Goal: Task Accomplishment & Management: Complete application form

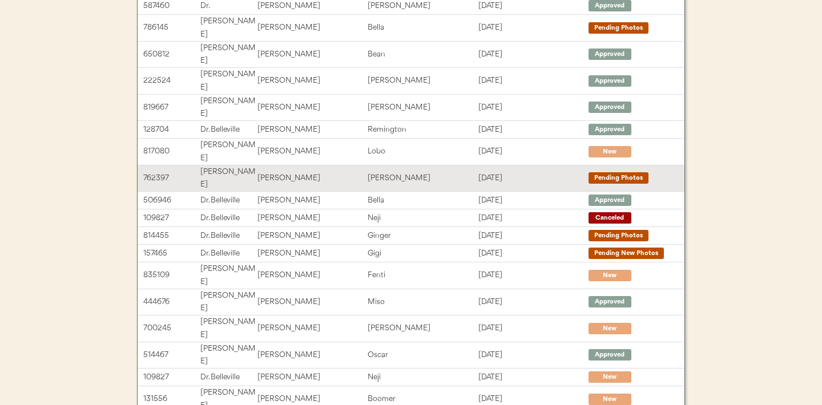
scroll to position [236, 0]
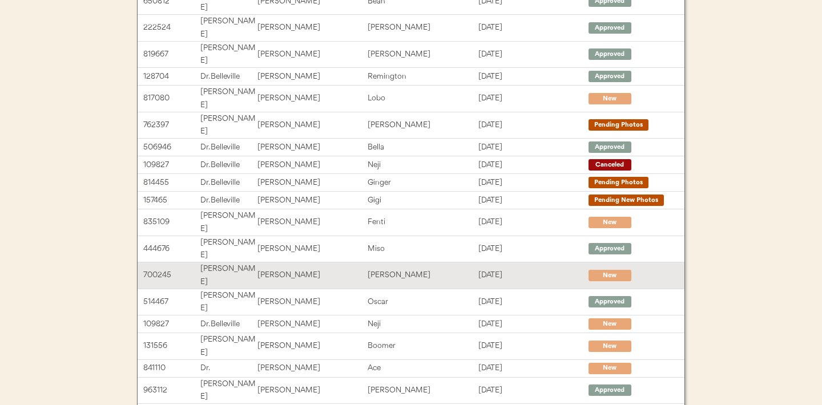
click at [393, 269] on div "[PERSON_NAME]" at bounding box center [422, 275] width 110 height 13
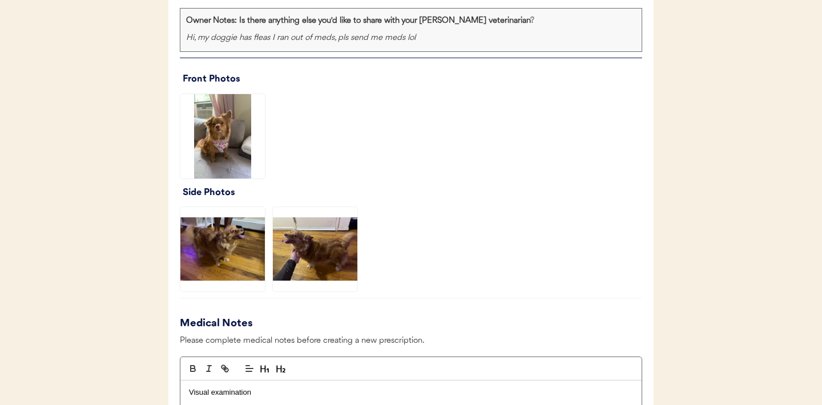
scroll to position [924, 0]
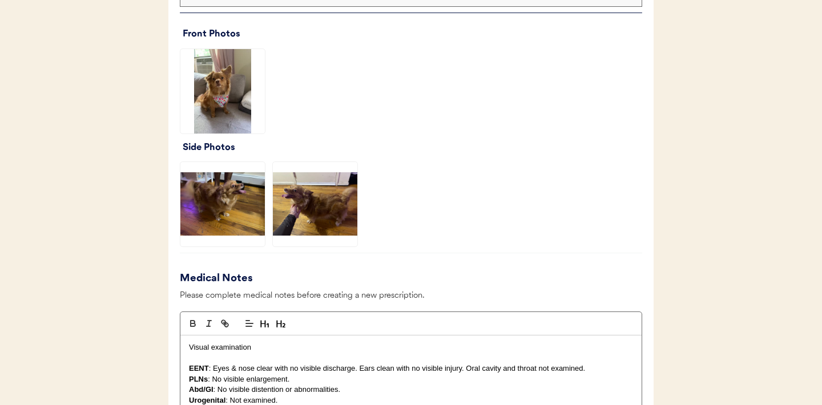
click at [221, 91] on img at bounding box center [222, 91] width 84 height 84
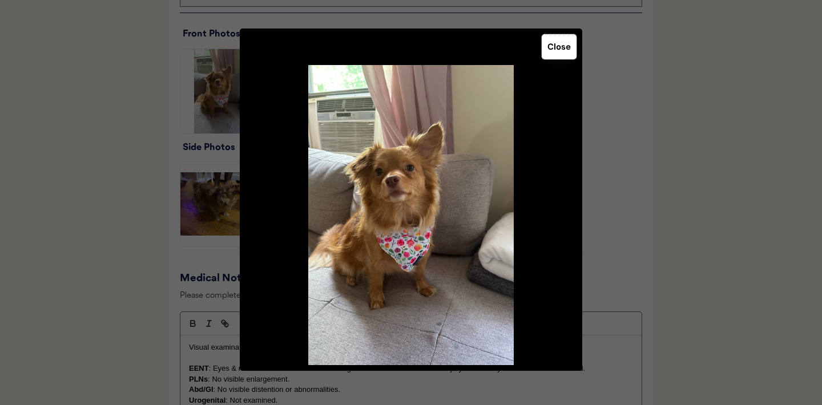
click at [555, 54] on button "Close" at bounding box center [559, 46] width 35 height 25
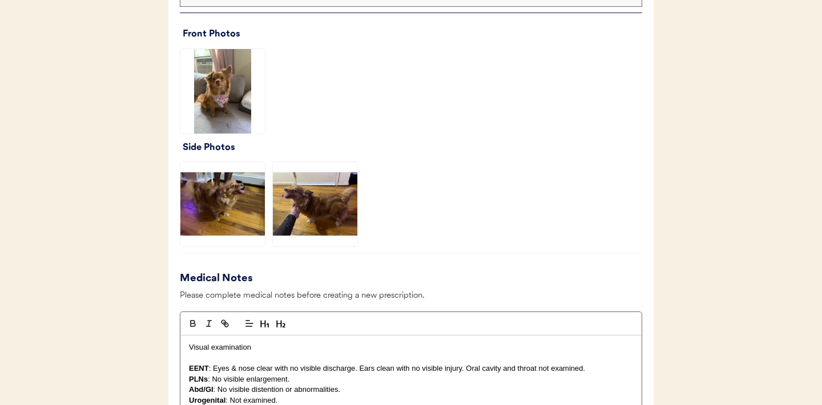
click at [223, 213] on img at bounding box center [222, 204] width 84 height 84
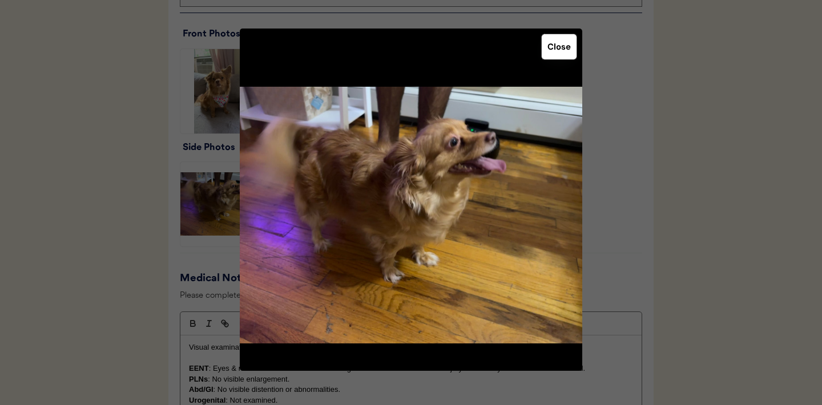
click at [559, 50] on button "Close" at bounding box center [559, 46] width 35 height 25
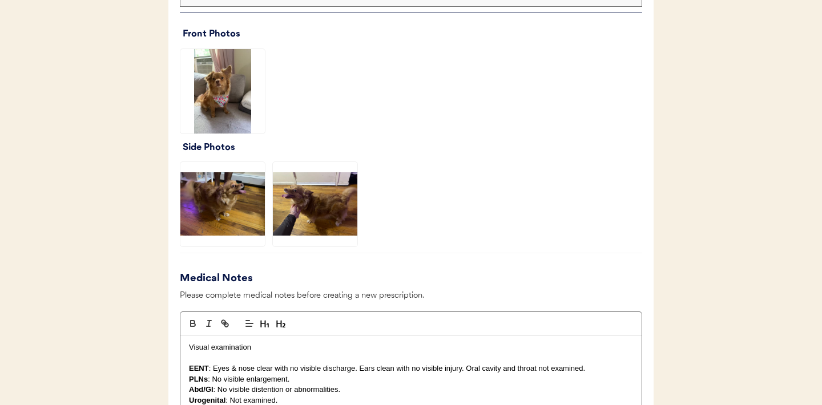
click at [322, 193] on img at bounding box center [315, 204] width 84 height 84
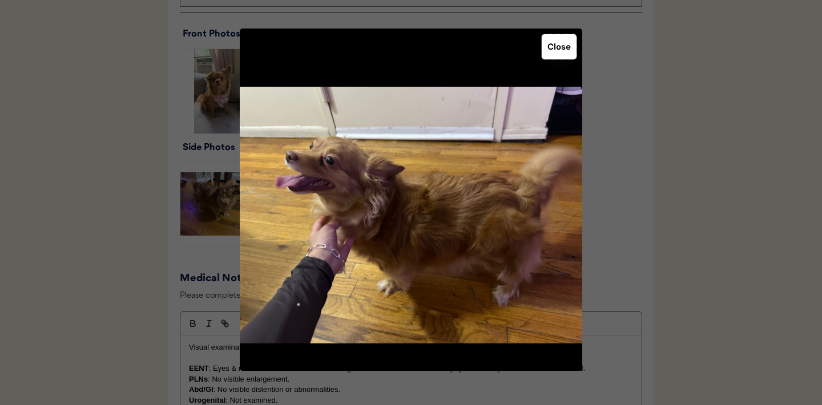
click at [556, 42] on button "Close" at bounding box center [559, 46] width 35 height 25
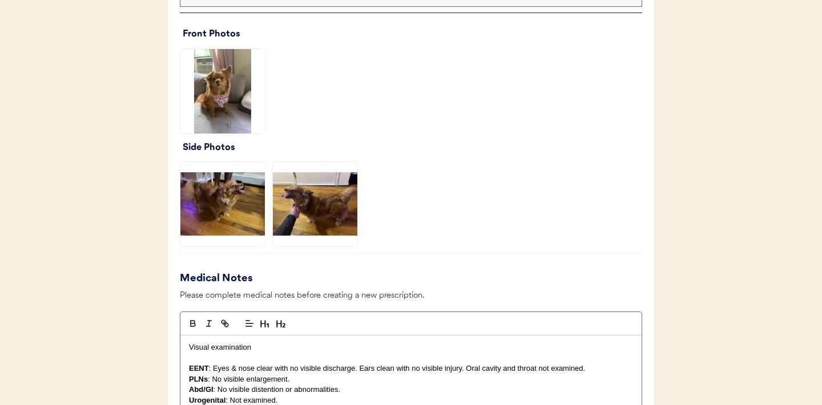
click at [230, 202] on img at bounding box center [222, 204] width 84 height 84
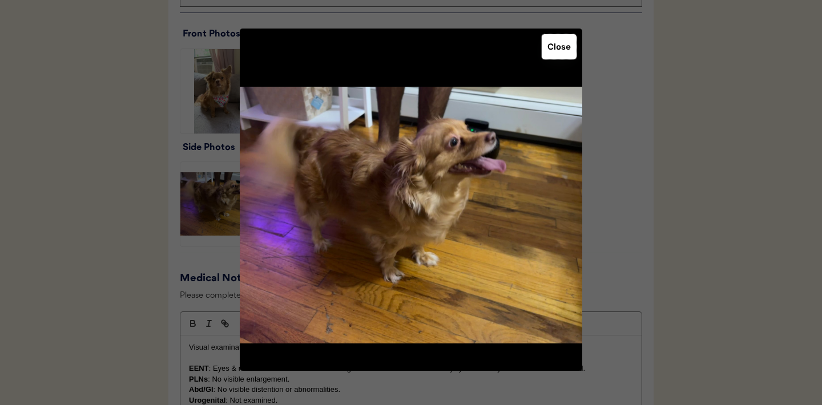
click at [556, 48] on button "Close" at bounding box center [559, 46] width 35 height 25
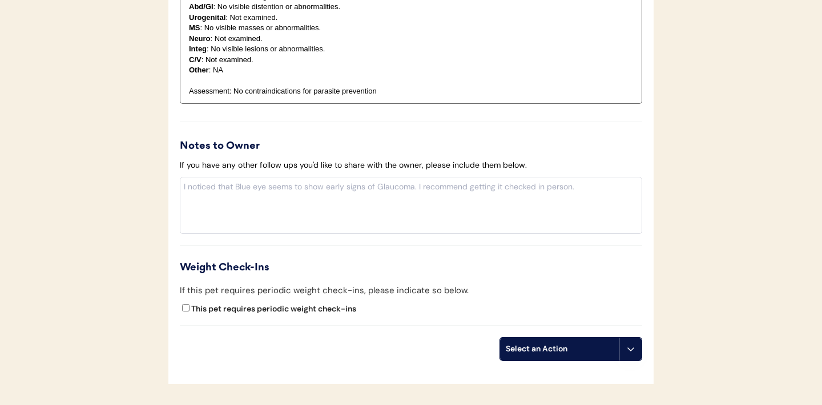
scroll to position [1400, 0]
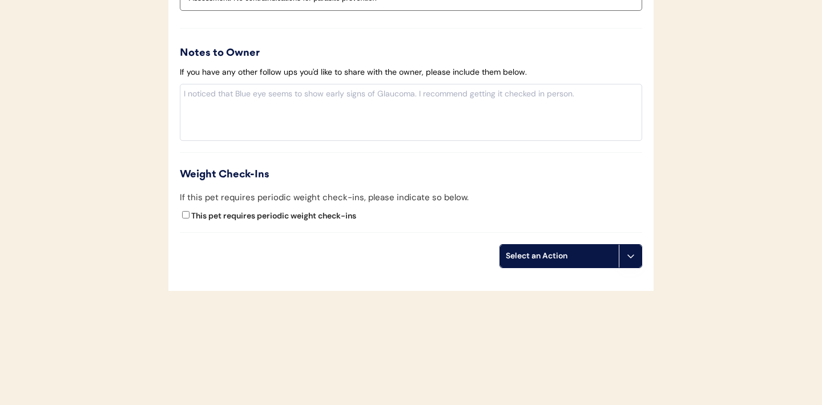
click at [632, 258] on icon at bounding box center [630, 256] width 9 height 9
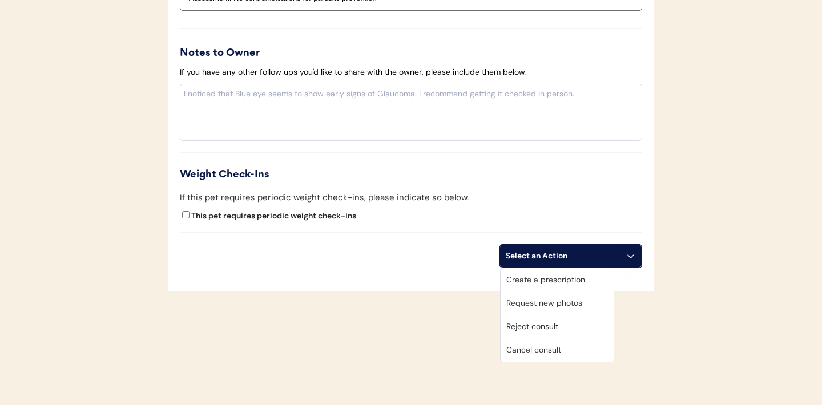
click at [551, 279] on div "Create a prescription" at bounding box center [556, 279] width 113 height 23
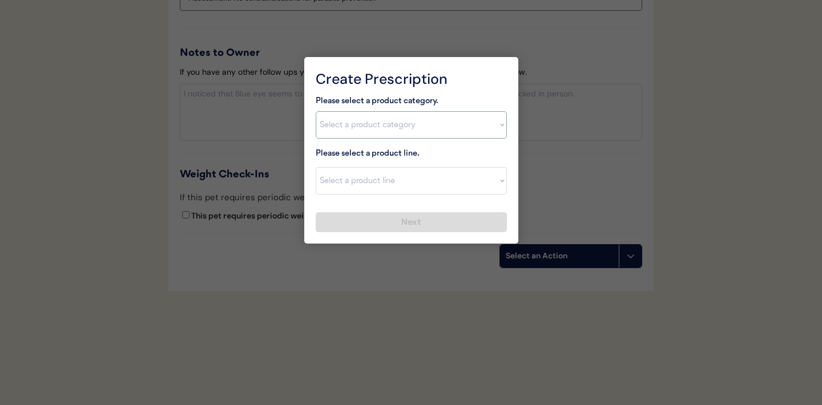
click at [491, 132] on select "Select a product category Allergies Antibiotics Anxiety Combo Parasite Preventi…" at bounding box center [411, 124] width 191 height 27
select select ""combo_parasite_prevention""
click at [496, 129] on select "Select a product category Allergies Antibiotics Anxiety Combo Parasite Preventi…" at bounding box center [411, 124] width 191 height 27
click at [496, 178] on select "Select a product line Advantage Multi for Dogs Credelio Quattro NexGard Plus Ne…" at bounding box center [411, 180] width 191 height 27
select select ""Simparica Trio""
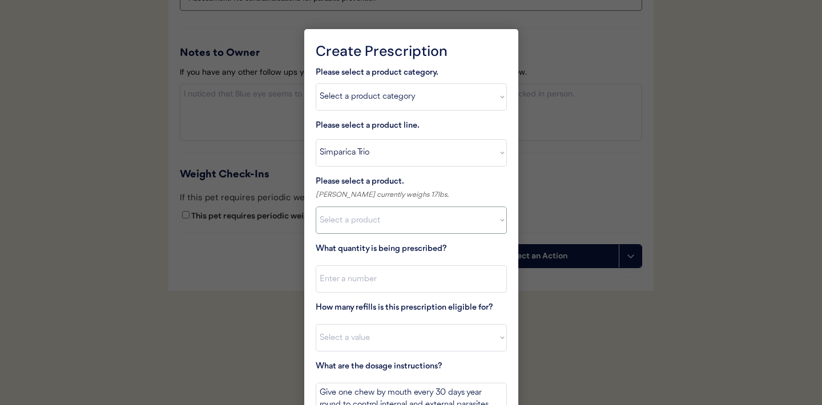
click at [413, 220] on select "Select a product Simparica Trio, 2.8 - 5.5lbs Simparica Trio, 5.6 - 11lbs Simpa…" at bounding box center [411, 220] width 191 height 27
select select ""1348695171700984260__LOOKUP__1704773707524x272401533562219200""
click at [384, 277] on input "input" at bounding box center [411, 278] width 191 height 27
type input "1"
click at [364, 345] on select "Select a value 0 1 2 3 4 5 6 7 8 9 10 11" at bounding box center [411, 337] width 191 height 27
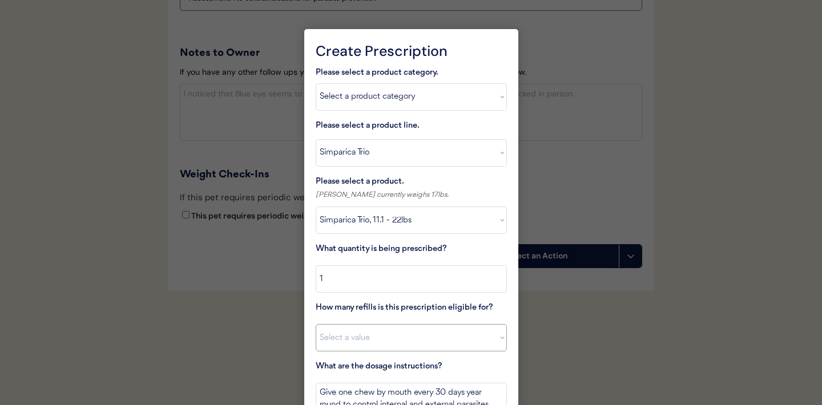
select select "11"
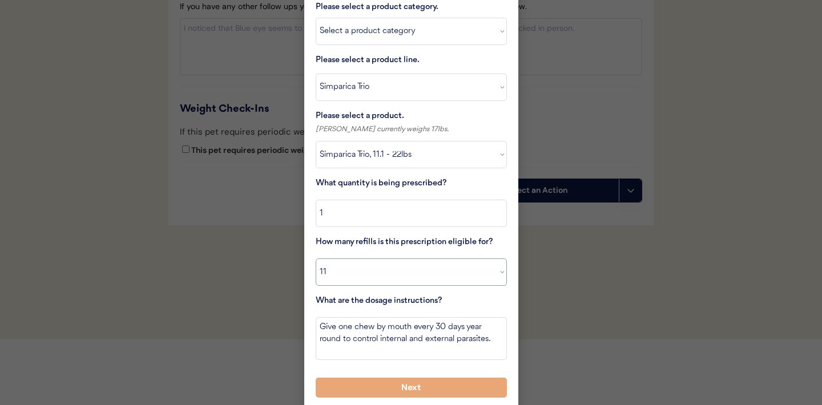
scroll to position [1470, 0]
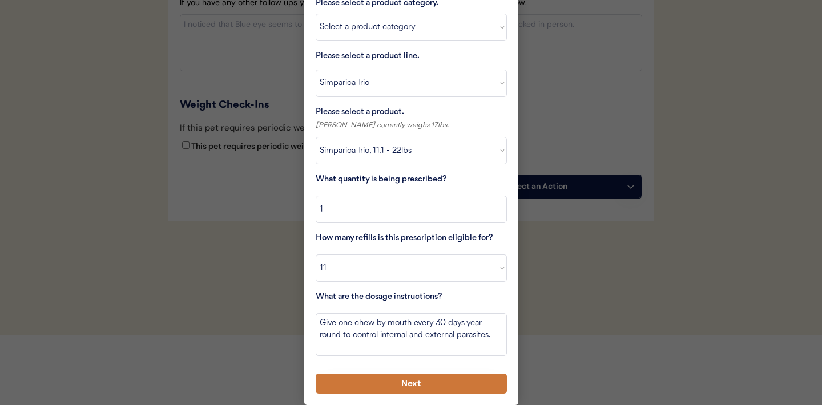
click at [382, 384] on button "Next" at bounding box center [411, 384] width 191 height 20
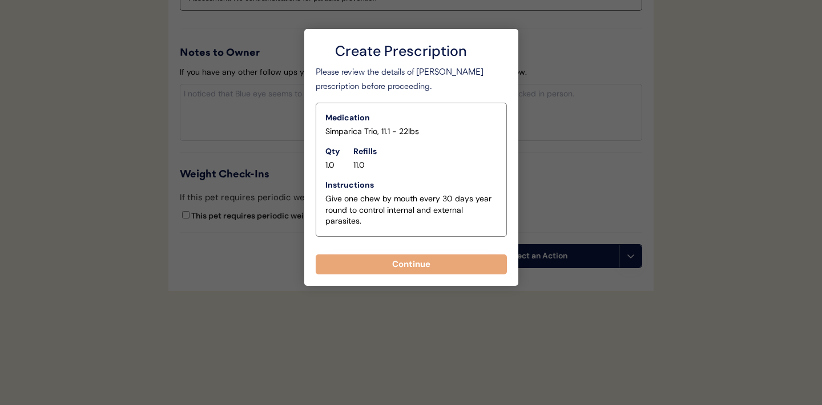
scroll to position [1400, 0]
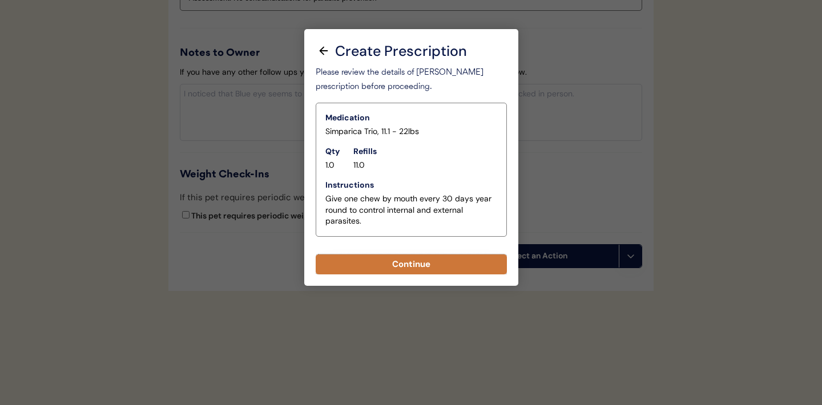
click at [419, 265] on button "Continue" at bounding box center [411, 264] width 191 height 20
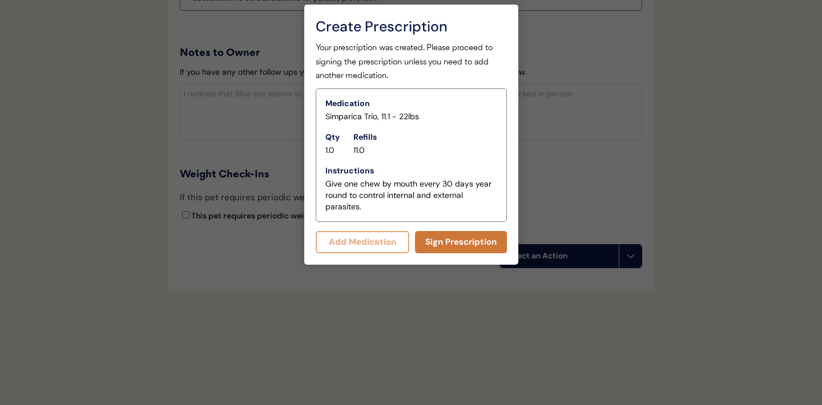
click at [449, 245] on button "Sign Prescription" at bounding box center [461, 242] width 92 height 22
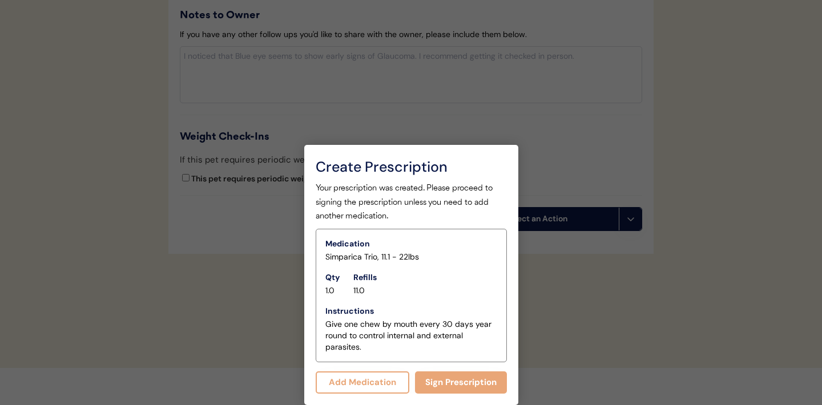
scroll to position [1415, 0]
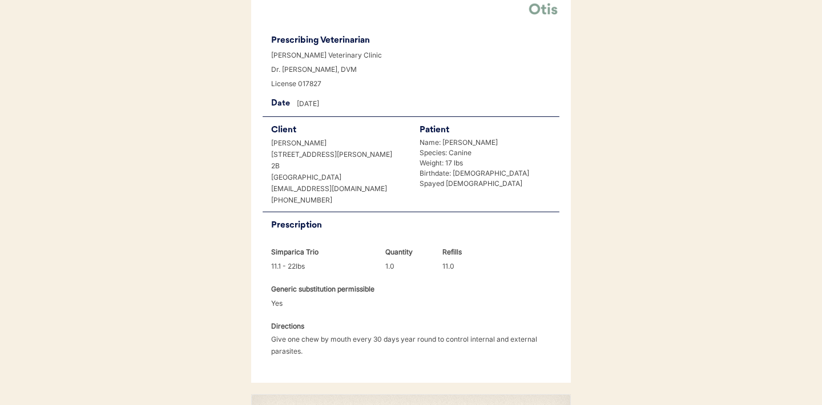
scroll to position [305, 0]
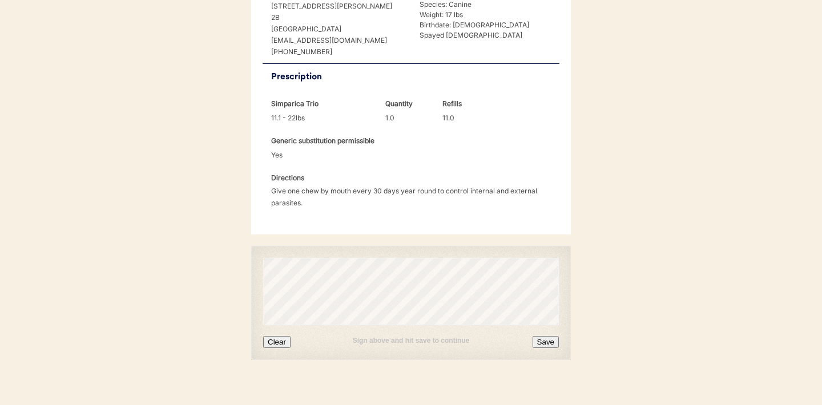
click at [285, 336] on button "Clear" at bounding box center [276, 342] width 27 height 12
click at [278, 336] on button "Clear" at bounding box center [276, 342] width 27 height 12
click at [546, 336] on button "Save" at bounding box center [545, 342] width 26 height 12
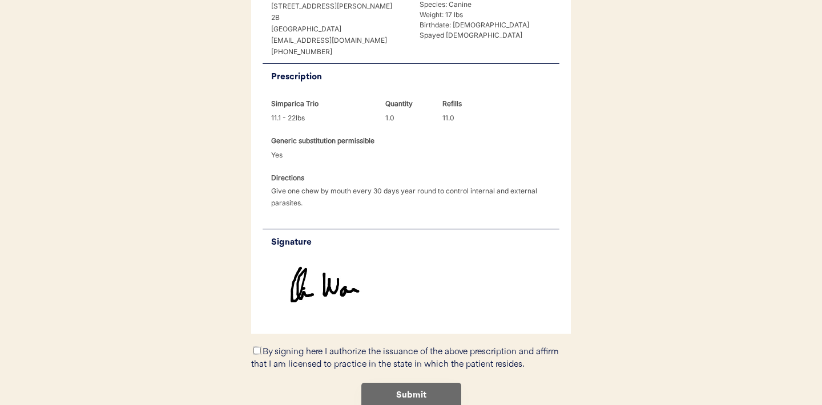
click at [259, 347] on input "By signing here I authorize the issuance of the above prescription and affirm t…" at bounding box center [256, 350] width 7 height 7
checkbox input "true"
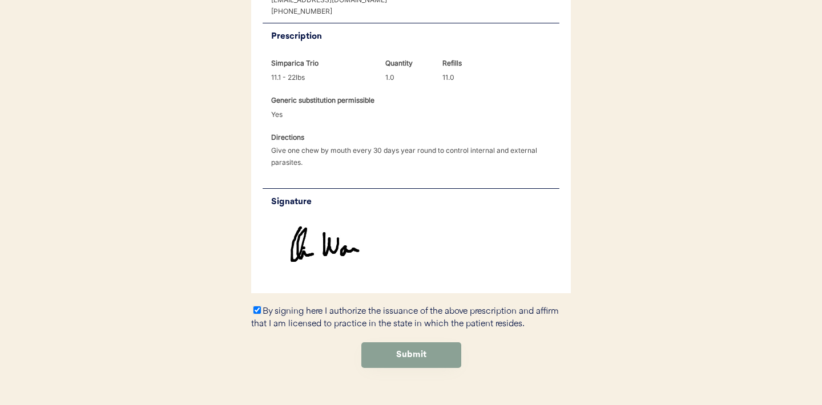
scroll to position [353, 0]
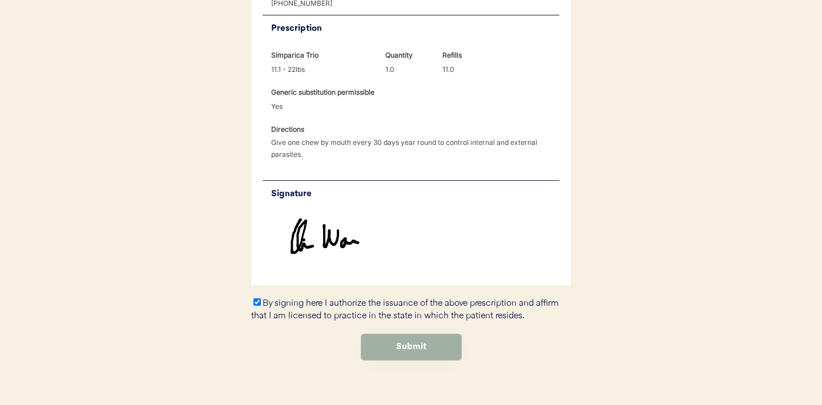
click at [403, 335] on button "Submit" at bounding box center [411, 347] width 100 height 26
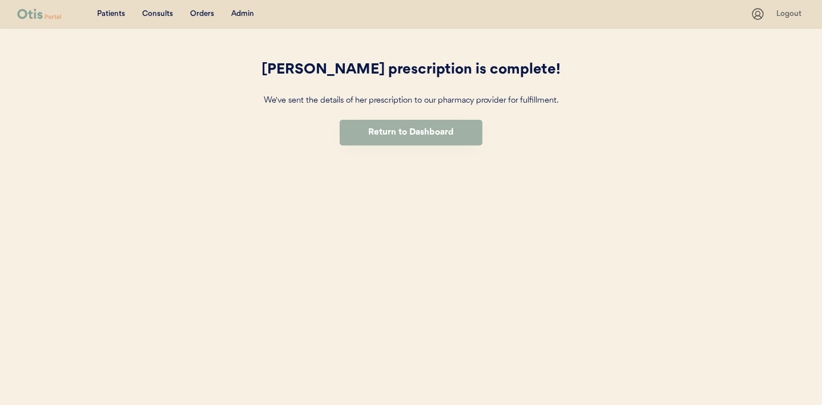
click at [406, 135] on button "Return to Dashboard" at bounding box center [411, 133] width 143 height 26
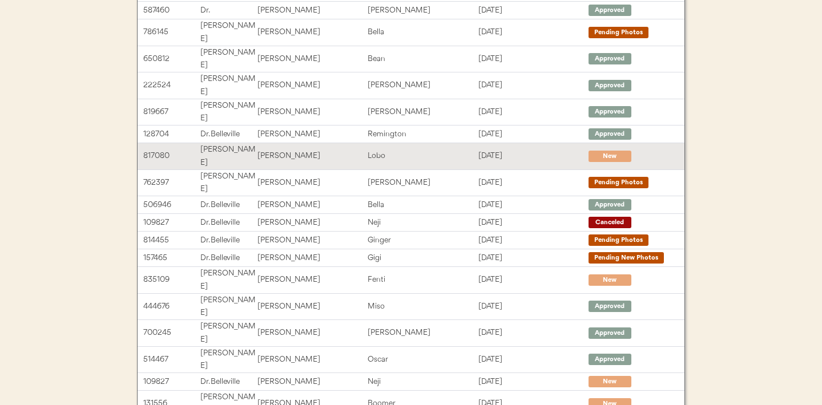
scroll to position [236, 0]
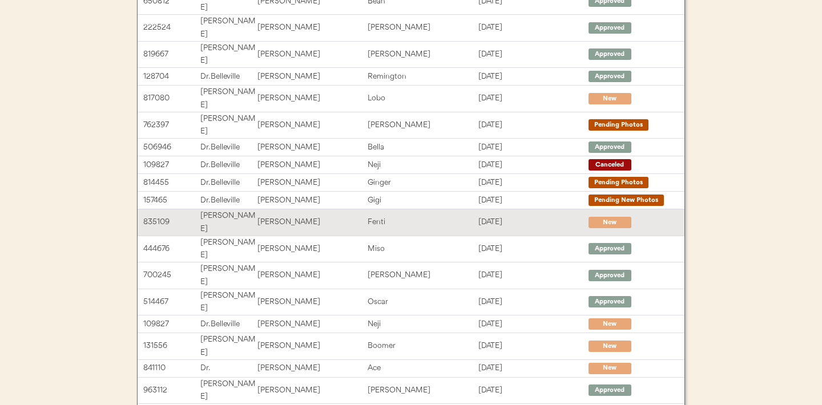
click at [329, 216] on div "Tristal Cliatt" at bounding box center [312, 222] width 110 height 13
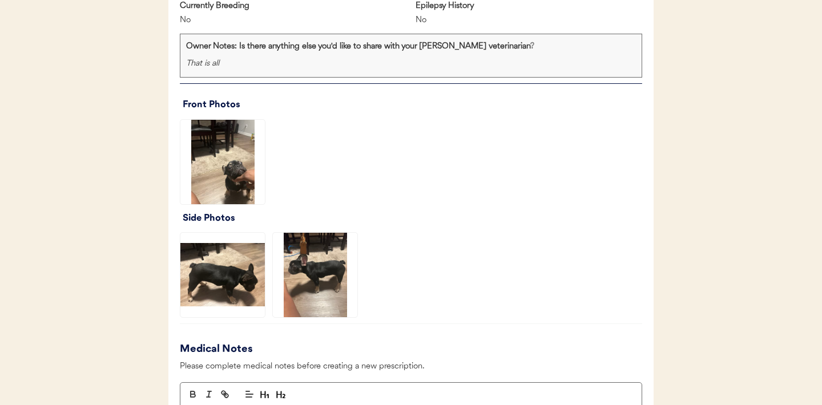
scroll to position [728, 0]
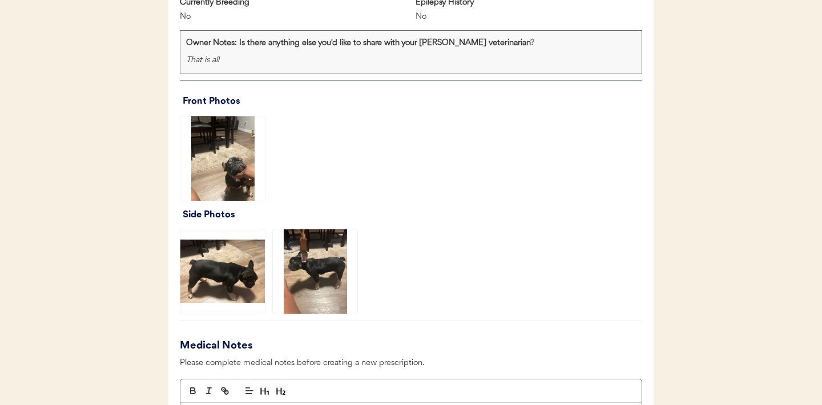
click at [229, 177] on img at bounding box center [222, 158] width 84 height 84
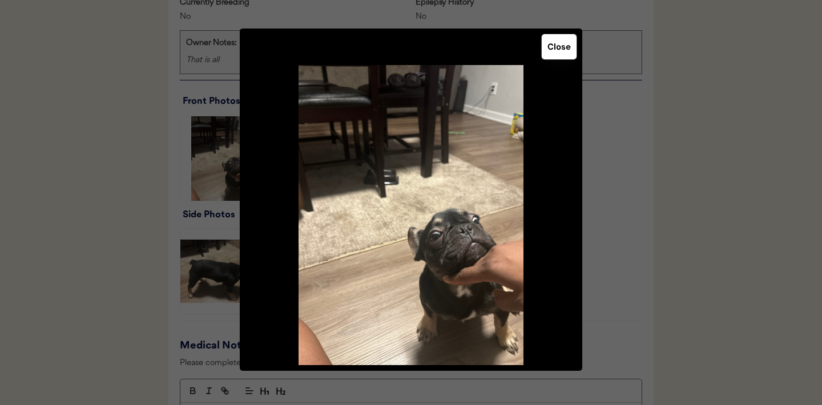
click at [561, 50] on button "Close" at bounding box center [559, 46] width 35 height 25
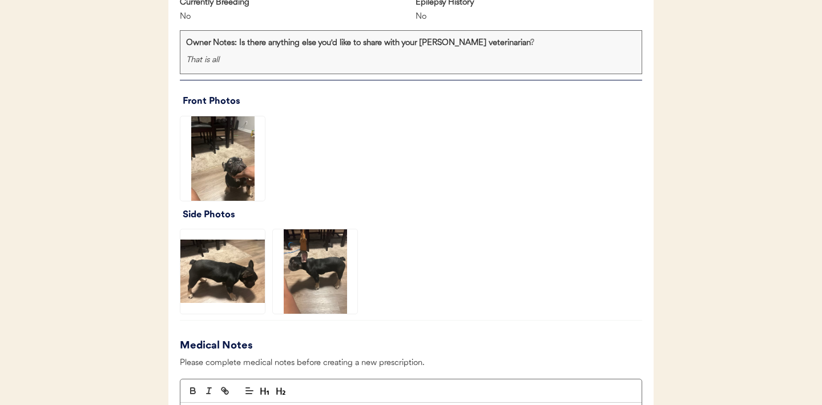
click at [221, 272] on img at bounding box center [222, 271] width 84 height 84
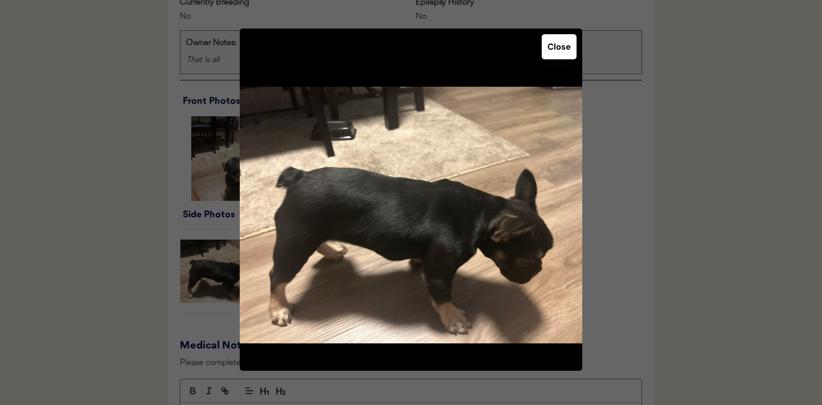
click at [563, 56] on button "Close" at bounding box center [559, 46] width 35 height 25
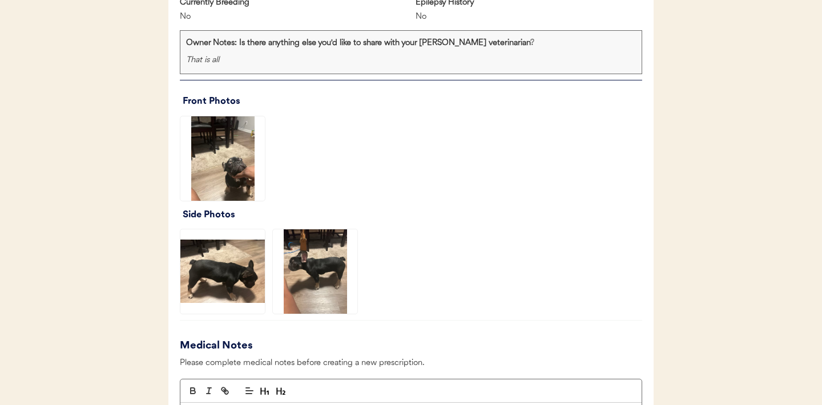
click at [328, 276] on img at bounding box center [315, 271] width 84 height 84
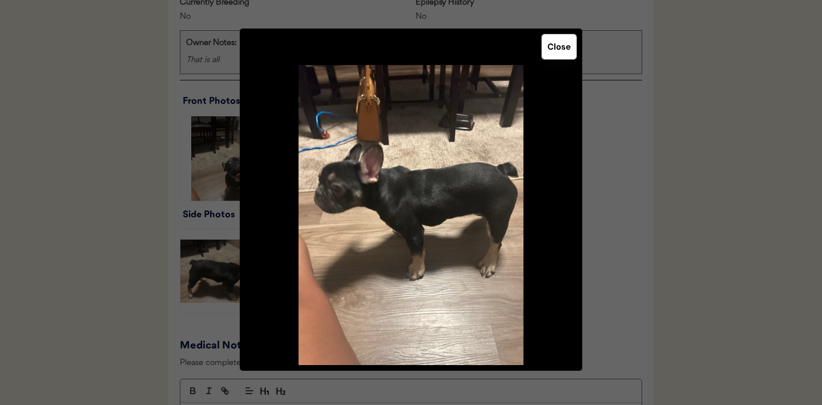
click at [555, 47] on button "Close" at bounding box center [559, 46] width 35 height 25
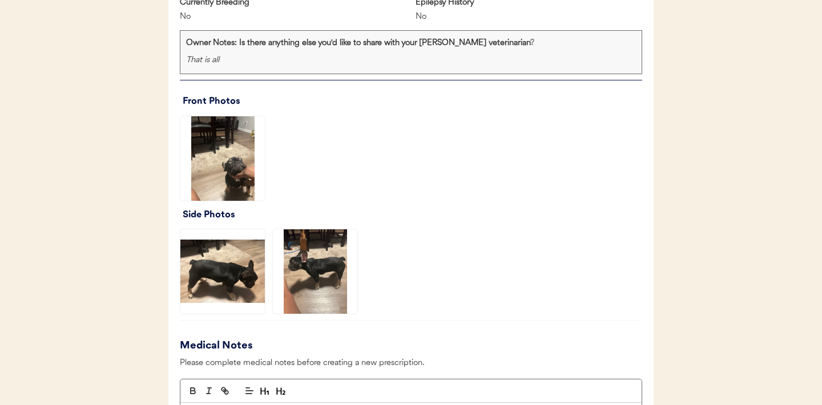
click at [227, 166] on img at bounding box center [222, 158] width 84 height 84
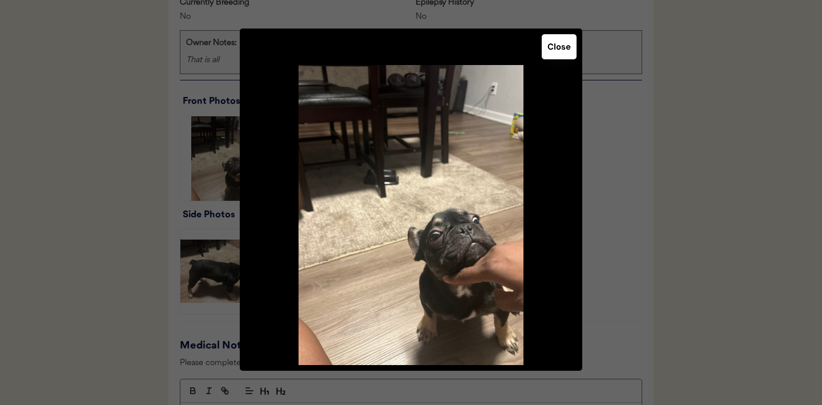
click at [555, 45] on button "Close" at bounding box center [559, 46] width 35 height 25
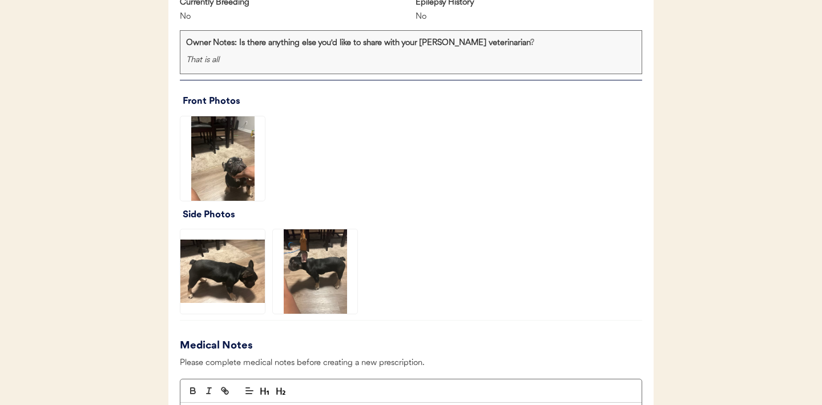
click at [235, 265] on img at bounding box center [222, 271] width 84 height 84
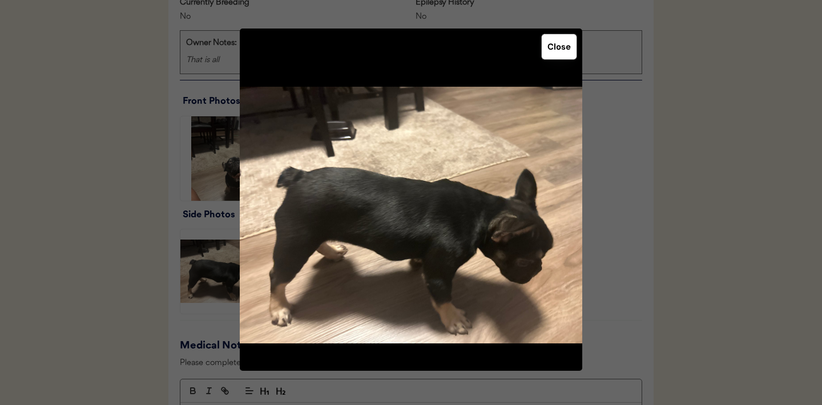
click at [555, 50] on button "Close" at bounding box center [559, 46] width 35 height 25
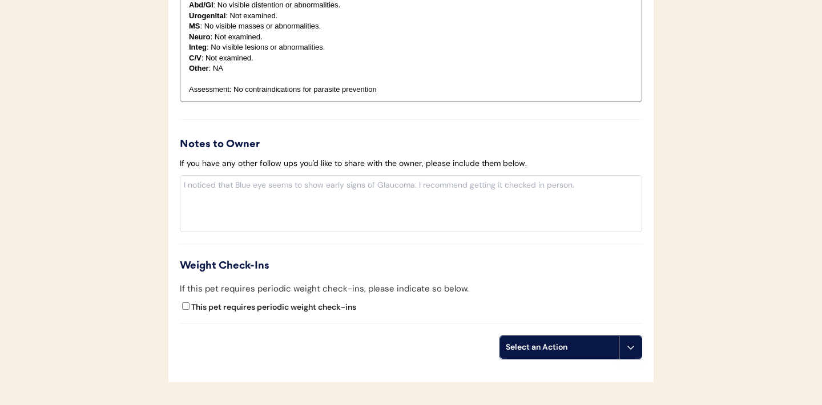
scroll to position [1271, 0]
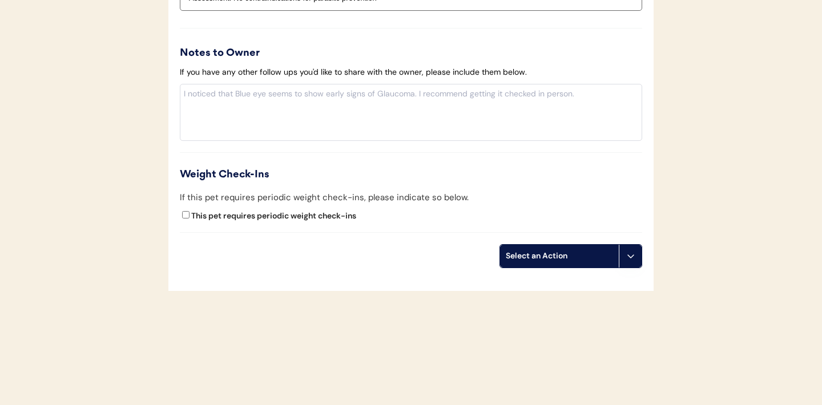
click at [630, 261] on button at bounding box center [630, 256] width 23 height 23
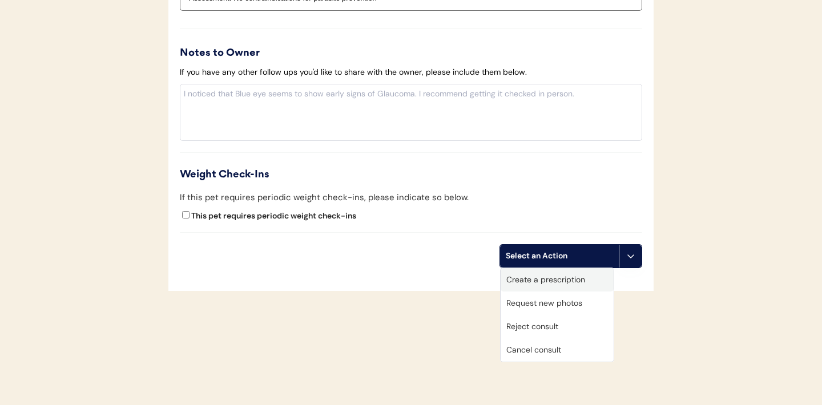
click at [549, 284] on div "Create a prescription" at bounding box center [556, 279] width 113 height 23
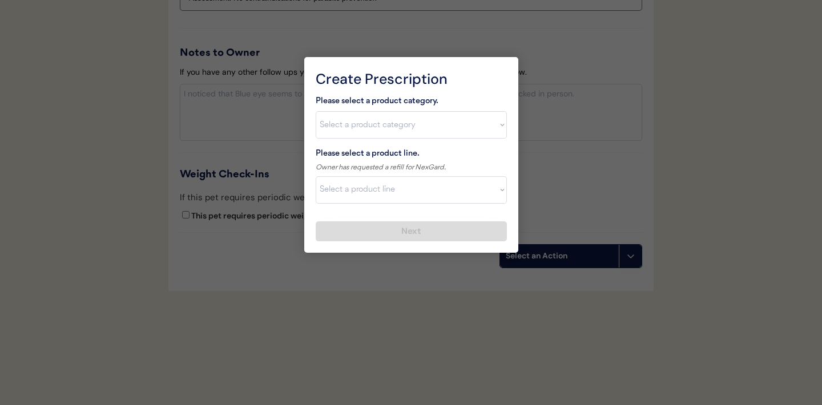
click at [249, 165] on div at bounding box center [411, 202] width 822 height 405
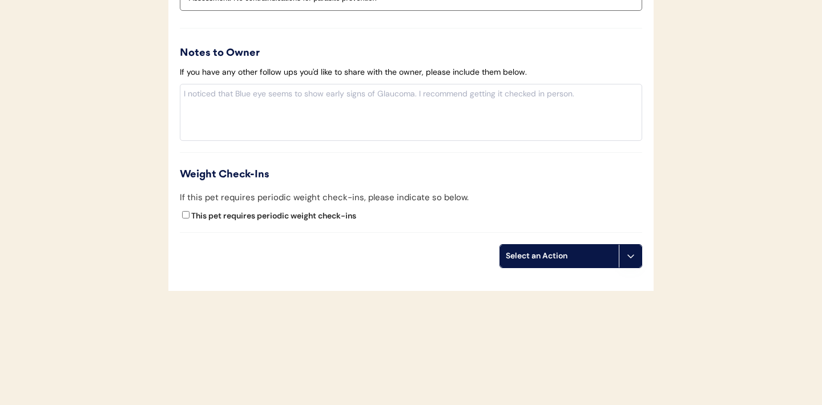
click at [628, 258] on icon at bounding box center [630, 256] width 9 height 9
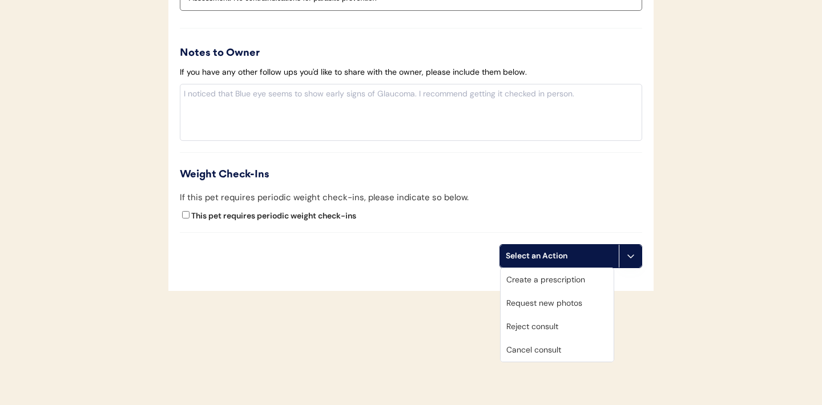
click at [543, 279] on div "Create a prescription" at bounding box center [556, 279] width 113 height 23
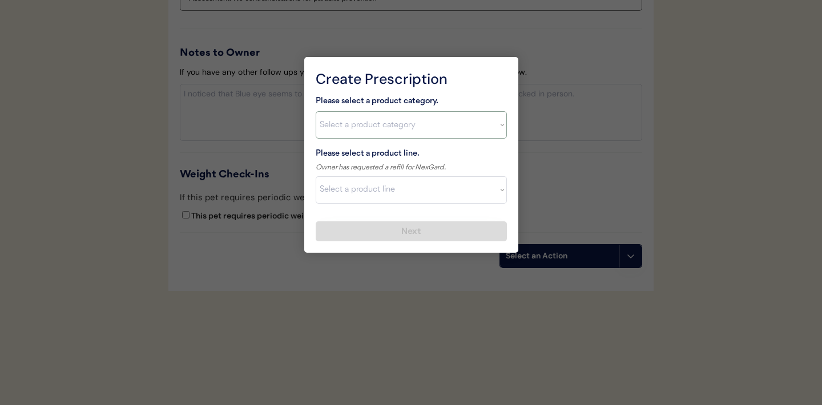
click at [496, 123] on select "Select a product category Allergies Antibiotics Anxiety Combo Parasite Preventi…" at bounding box center [411, 124] width 191 height 27
select select ""flea___tick""
click at [496, 192] on select "Select a product line" at bounding box center [411, 189] width 191 height 27
click at [496, 127] on select "Select a product category Allergies Antibiotics Anxiety Combo Parasite Preventi…" at bounding box center [411, 124] width 191 height 27
click at [500, 188] on select "Select a product line Advantix II Bravecto 1 Month Bravecto 1 Month (3 Month) B…" at bounding box center [411, 189] width 191 height 27
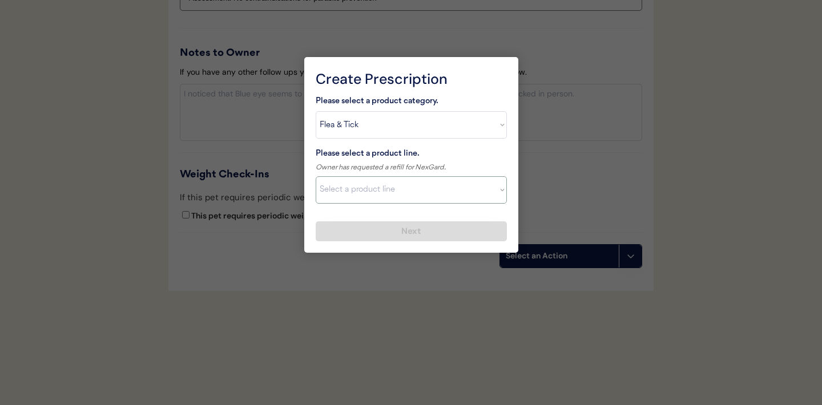
select select ""NexGard""
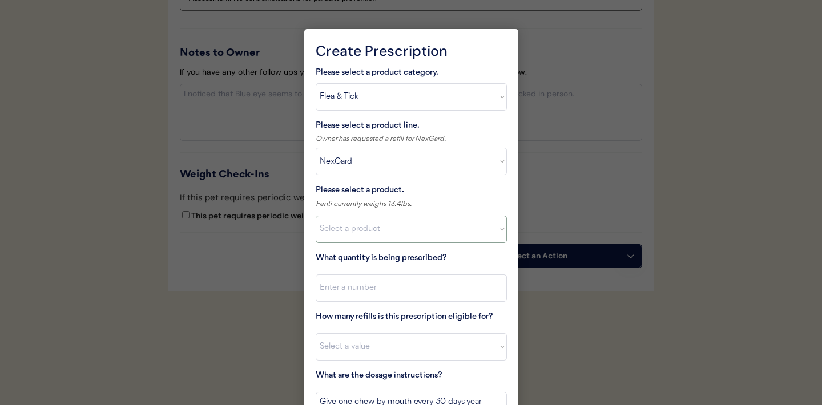
click at [486, 228] on select "Select a product NexGard, 4 - 10lbs NexGard, 10.1 - 24lbs NexGard, 24.1 - 60lbs…" at bounding box center [411, 229] width 191 height 27
select select ""1348695171700984260__LOOKUP__1670802139216x645124073882102900""
click at [372, 289] on input "input" at bounding box center [411, 287] width 191 height 27
type input "1"
click at [397, 349] on select "Select a value 0 1 2 3 4 5 6 7 8 9 10 11" at bounding box center [411, 346] width 191 height 27
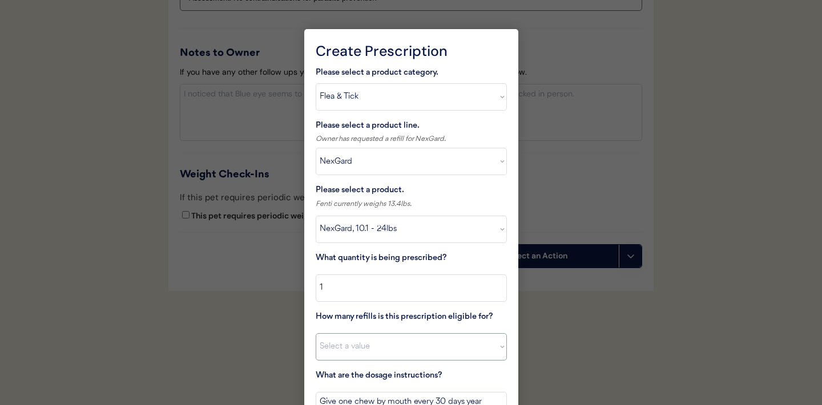
select select "2"
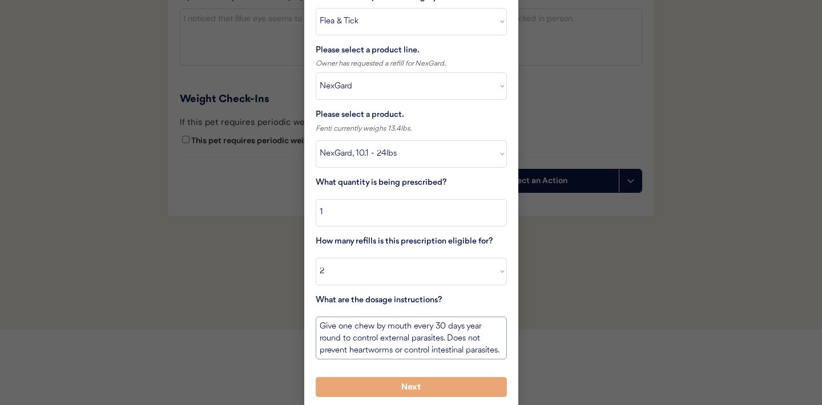
scroll to position [1, 0]
click at [245, 239] on div at bounding box center [411, 202] width 822 height 405
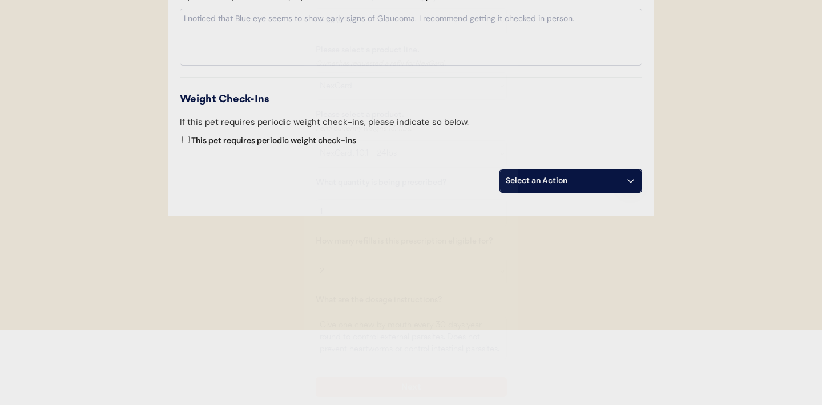
scroll to position [1271, 0]
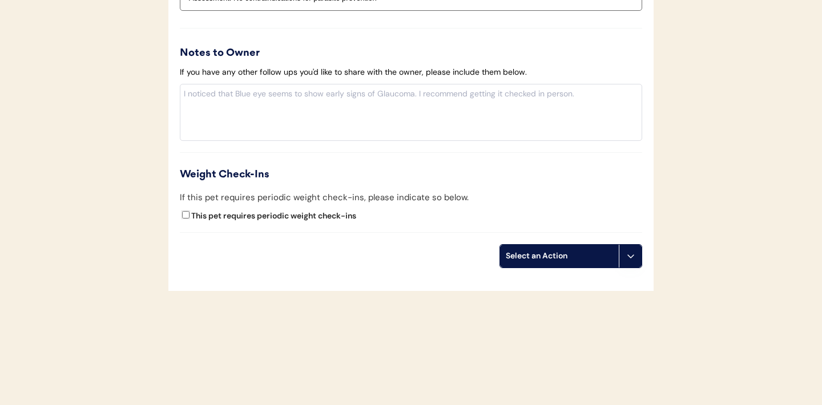
click at [184, 213] on input "This pet requires periodic weight check-ins" at bounding box center [185, 214] width 7 height 7
checkbox input "true"
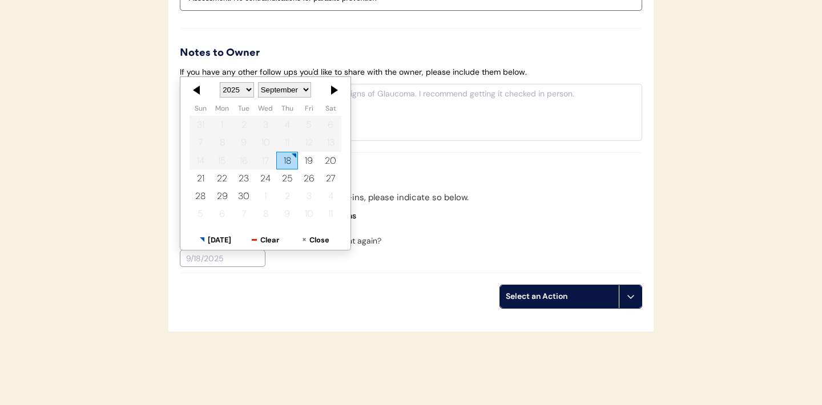
click at [220, 262] on input "text" at bounding box center [223, 258] width 86 height 17
click at [303, 88] on select "January February March April May June July August September October November De…" at bounding box center [284, 89] width 53 height 15
click at [290, 159] on div "18" at bounding box center [287, 160] width 22 height 18
type input "12/18/2025"
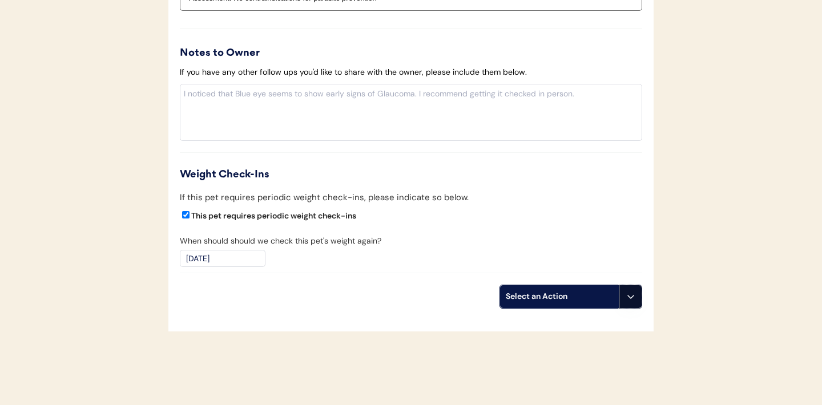
click at [629, 297] on use at bounding box center [630, 296] width 9 height 9
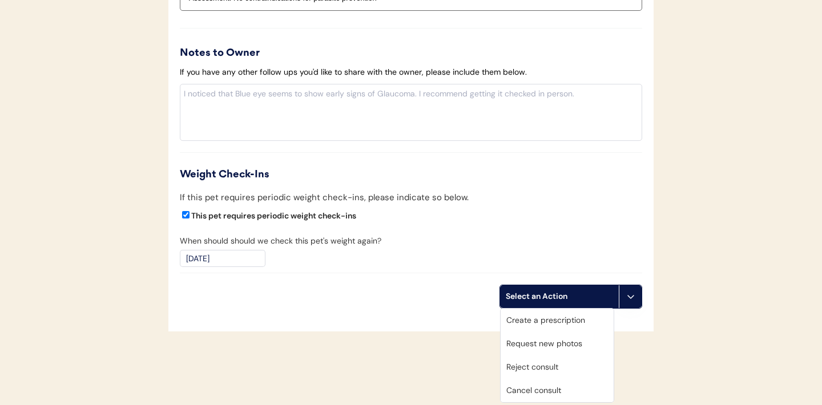
click at [566, 314] on div "Create a prescription" at bounding box center [556, 320] width 113 height 23
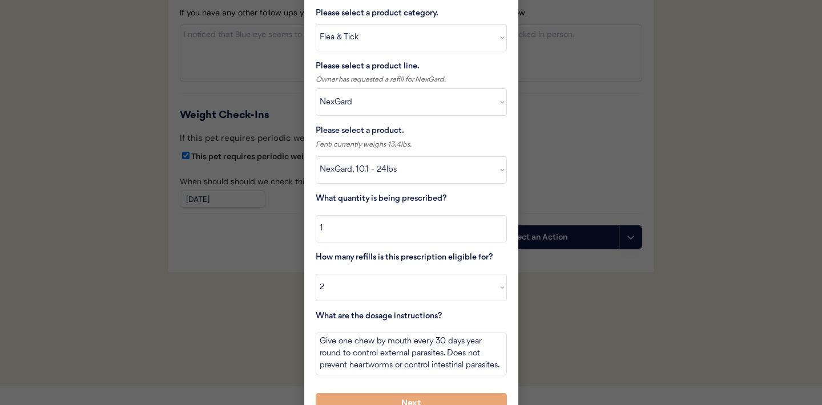
scroll to position [1349, 0]
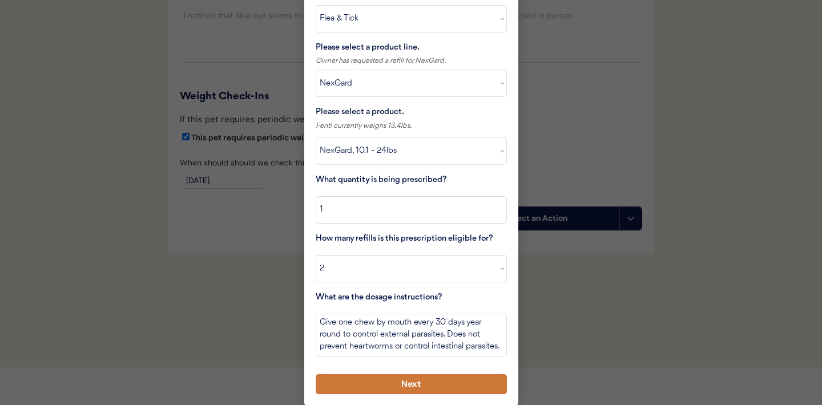
click at [411, 383] on button "Next" at bounding box center [411, 384] width 191 height 20
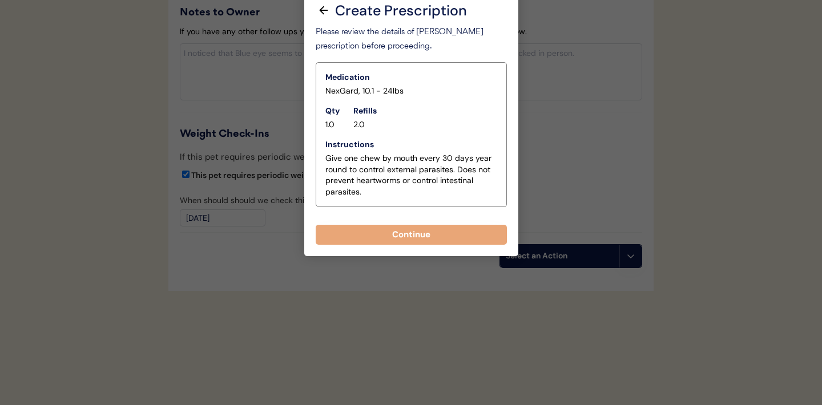
scroll to position [1311, 0]
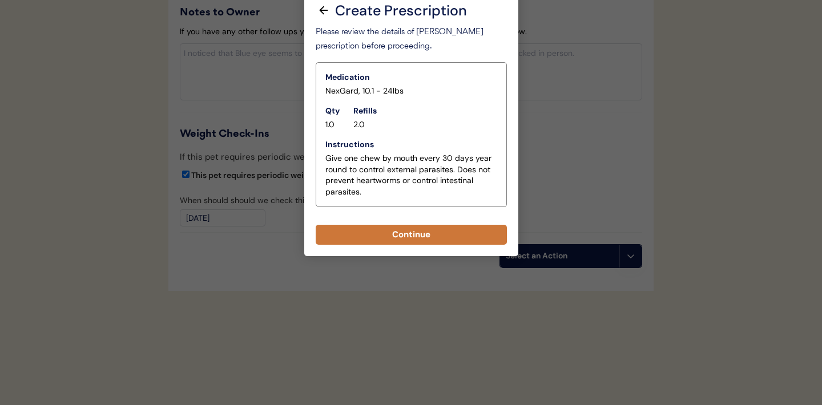
click at [415, 235] on button "Continue" at bounding box center [411, 235] width 191 height 20
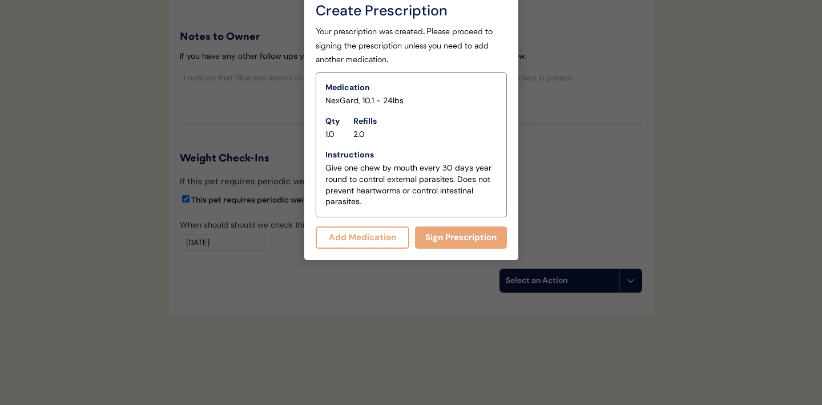
scroll to position [1336, 0]
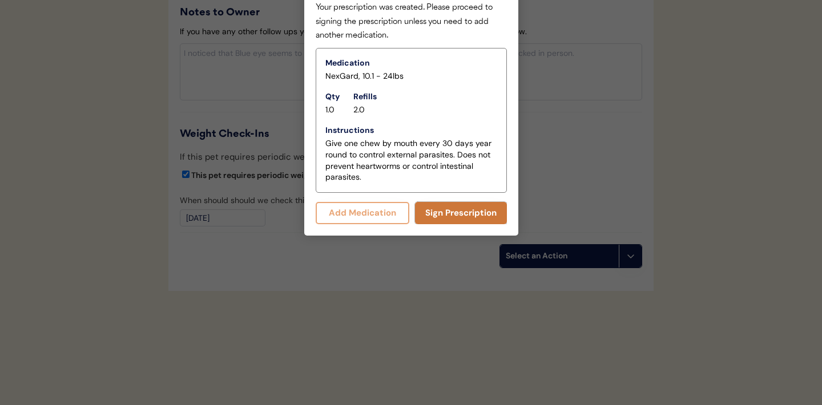
click at [448, 216] on button "Sign Prescription" at bounding box center [461, 213] width 92 height 22
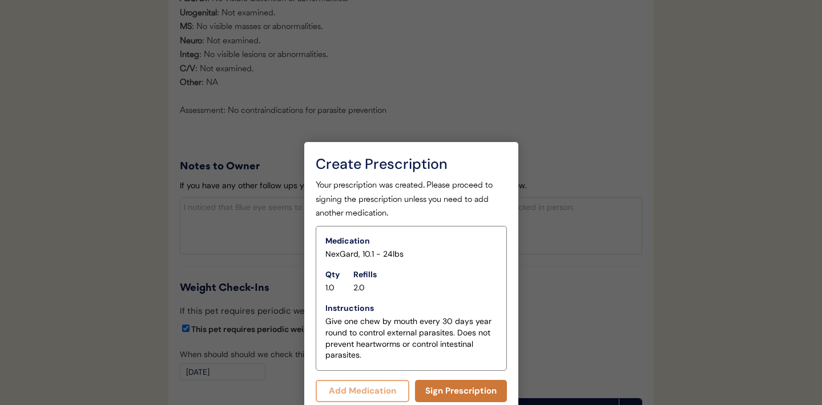
scroll to position [1326, 0]
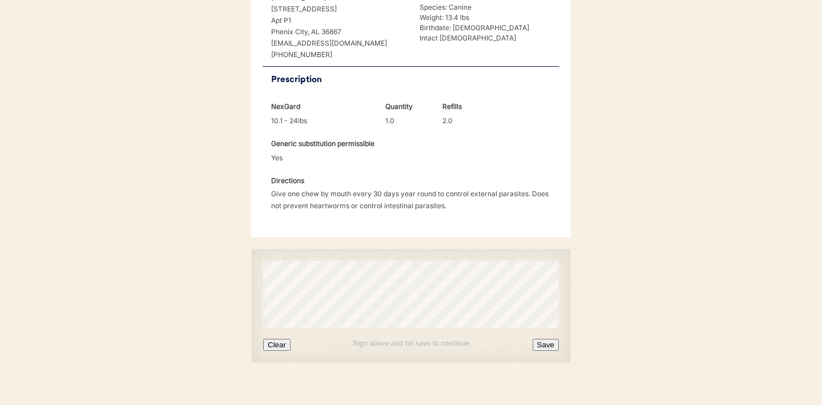
scroll to position [305, 0]
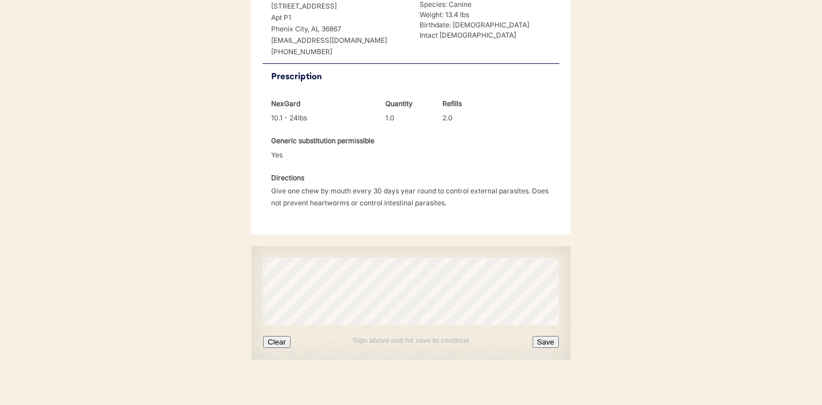
click at [282, 336] on button "Clear" at bounding box center [276, 342] width 27 height 12
click at [546, 336] on button "Save" at bounding box center [545, 342] width 26 height 12
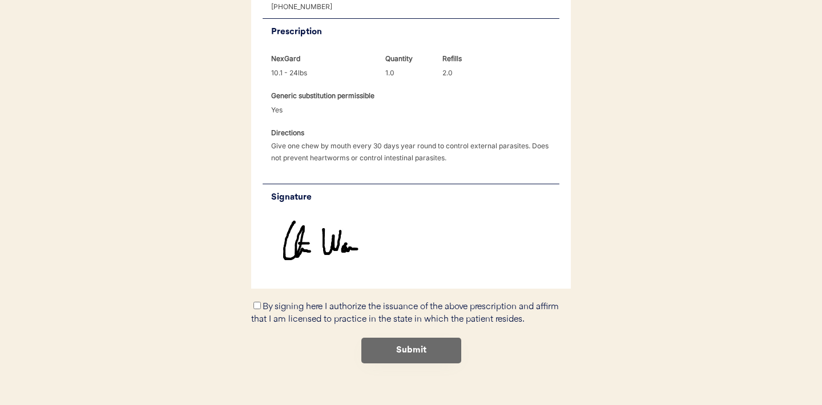
scroll to position [353, 0]
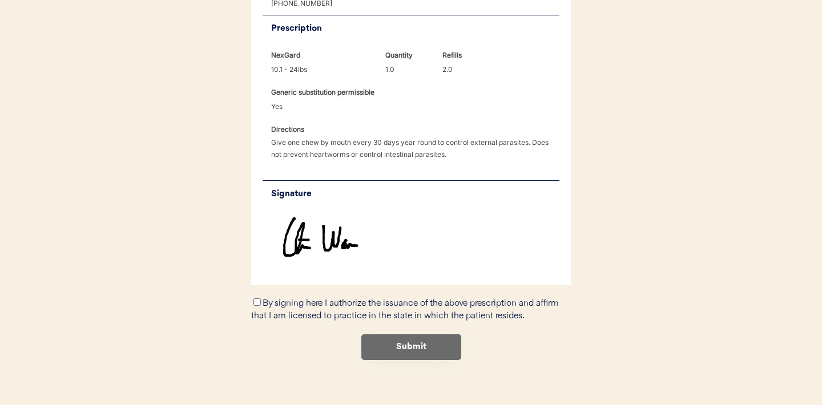
click at [257, 298] on input "By signing here I authorize the issuance of the above prescription and affirm t…" at bounding box center [256, 301] width 7 height 7
checkbox input "true"
click at [416, 334] on button "Submit" at bounding box center [411, 347] width 100 height 26
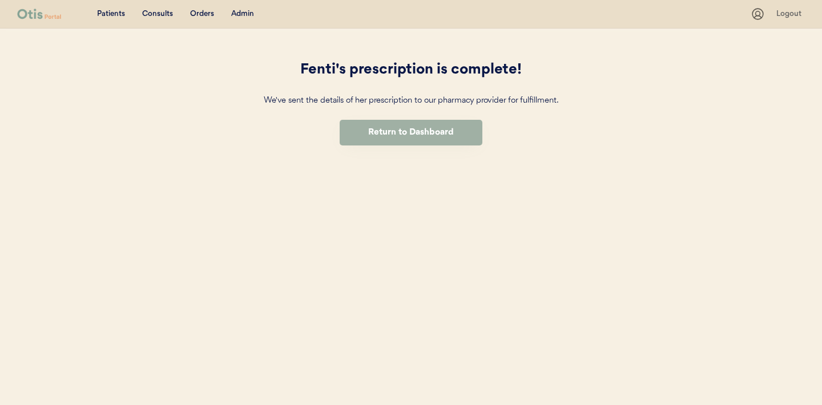
click at [410, 135] on button "Return to Dashboard" at bounding box center [411, 133] width 143 height 26
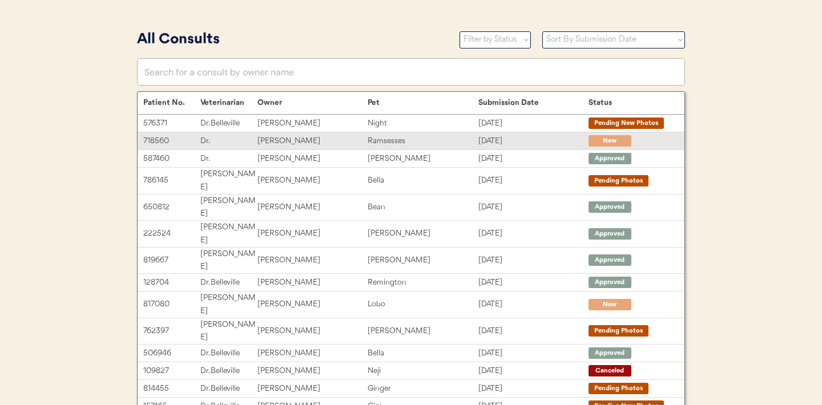
scroll to position [12, 0]
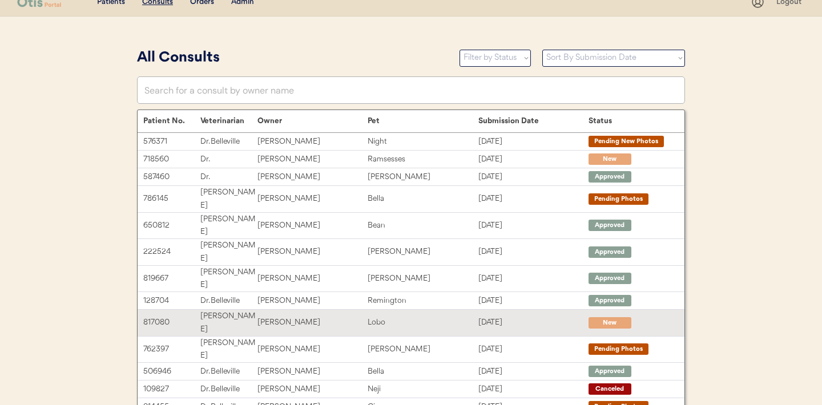
click at [292, 316] on div "[PERSON_NAME]" at bounding box center [312, 322] width 110 height 13
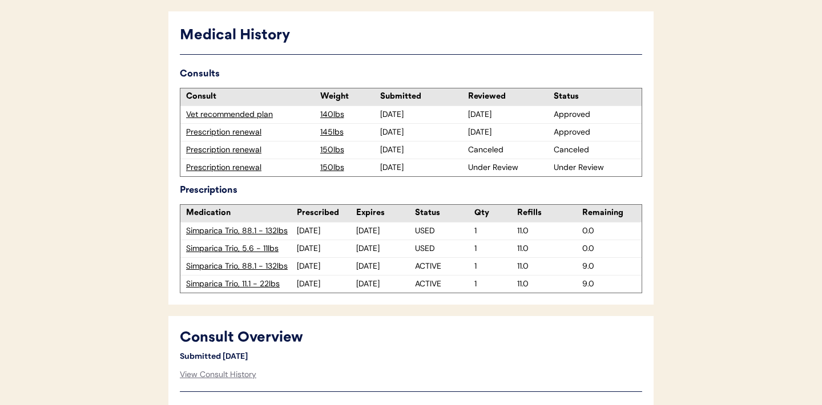
scroll to position [306, 0]
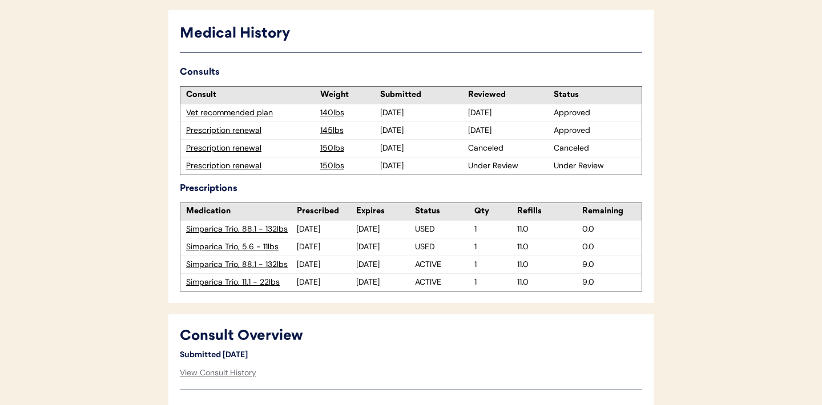
click at [219, 132] on div "Prescription renewal" at bounding box center [250, 130] width 128 height 11
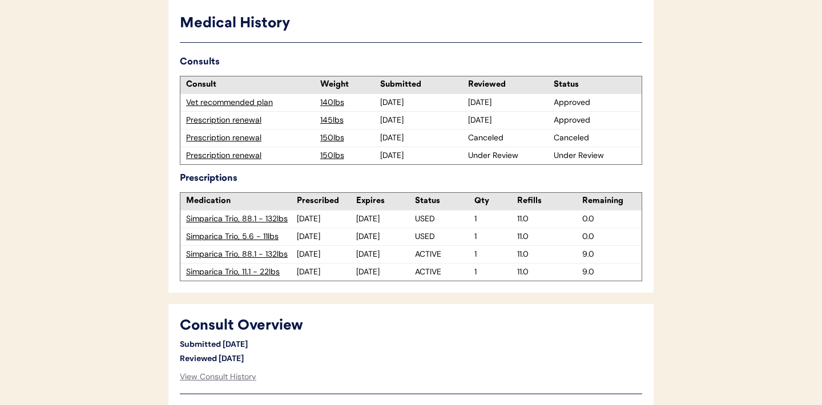
scroll to position [281, 0]
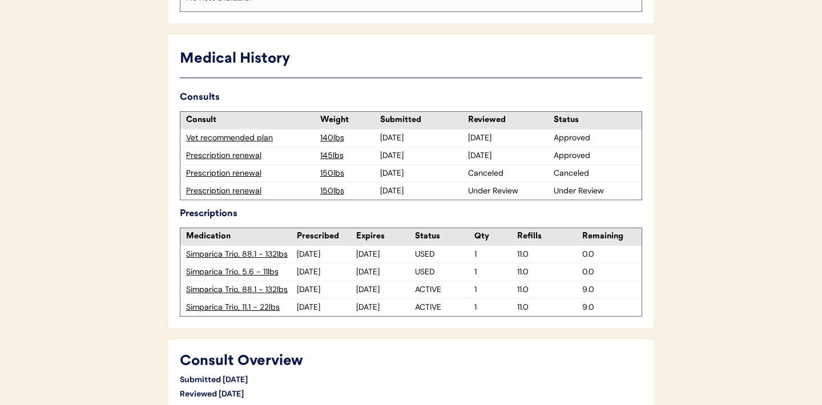
click at [234, 192] on div "Prescription renewal" at bounding box center [250, 190] width 128 height 11
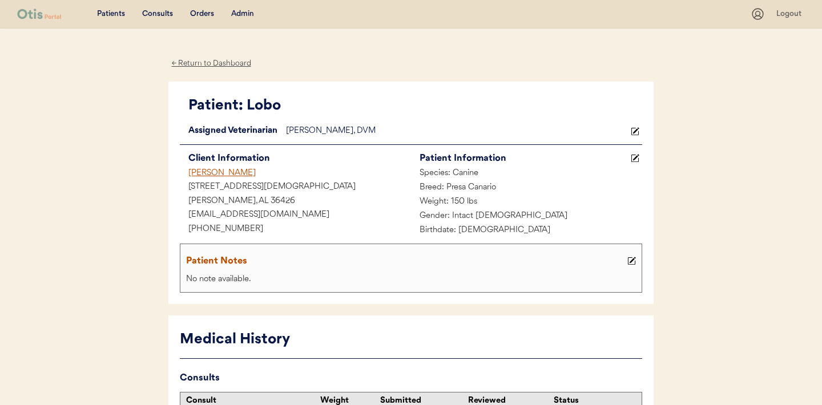
click at [207, 59] on div "← Return to Dashboard" at bounding box center [211, 63] width 86 height 13
click at [158, 11] on div "Consults" at bounding box center [157, 14] width 31 height 11
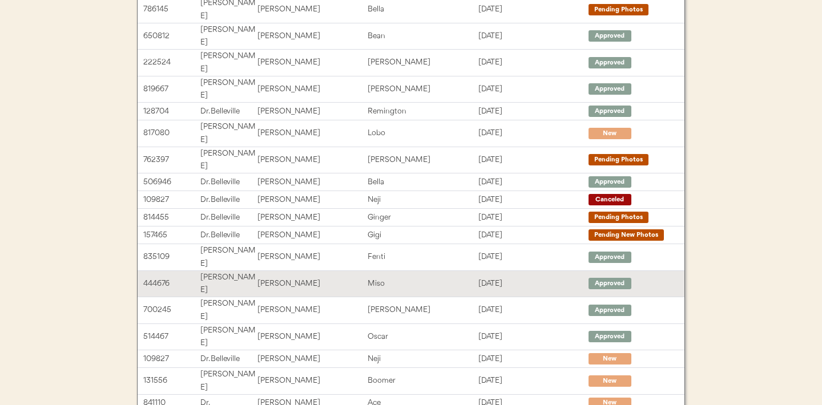
scroll to position [236, 0]
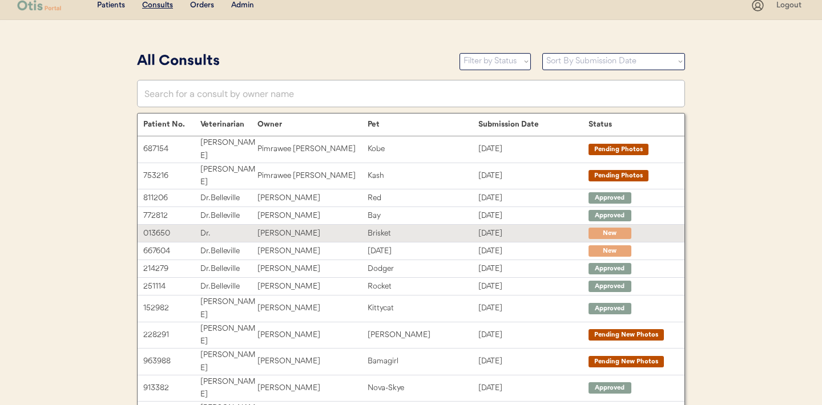
scroll to position [0, 0]
